Goal: Task Accomplishment & Management: Use online tool/utility

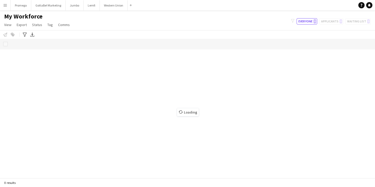
click at [5, 5] on app-icon "Menu" at bounding box center [5, 5] width 4 height 4
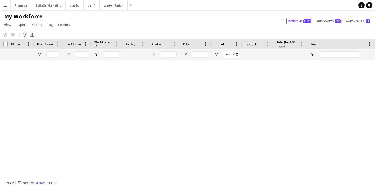
type input "*****"
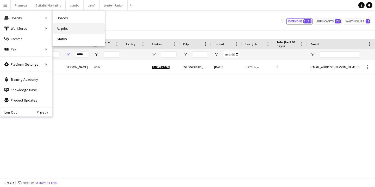
click at [68, 27] on link "All jobs" at bounding box center [79, 28] width 52 height 10
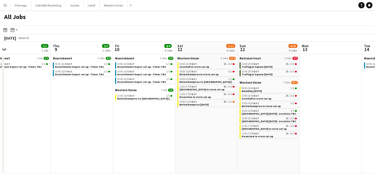
scroll to position [0, 265]
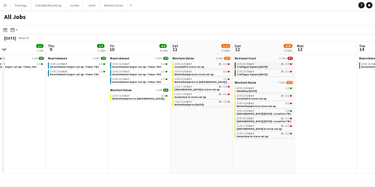
click at [258, 65] on div "13:00-20:30 BST 3A • 0/4" at bounding box center [264, 64] width 55 height 3
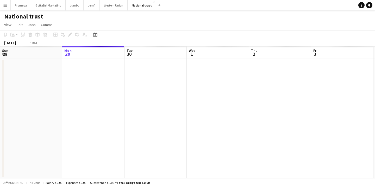
scroll to position [0, 179]
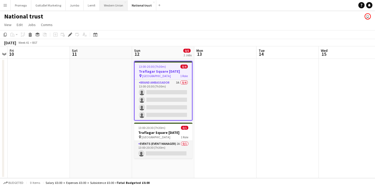
click at [114, 6] on button "Western Union Close" at bounding box center [114, 5] width 28 height 10
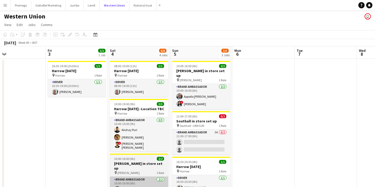
scroll to position [1, 0]
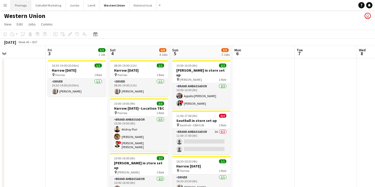
click at [22, 6] on button "Promega Close" at bounding box center [21, 5] width 21 height 10
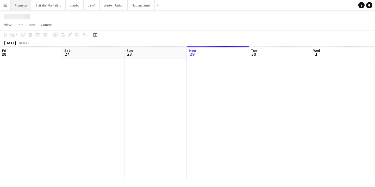
scroll to position [0, 125]
